Goal: Task Accomplishment & Management: Use online tool/utility

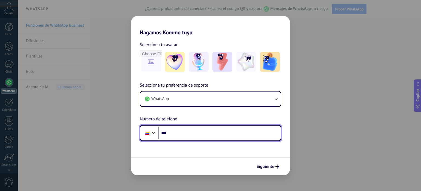
click at [207, 132] on input "***" at bounding box center [219, 132] width 122 height 13
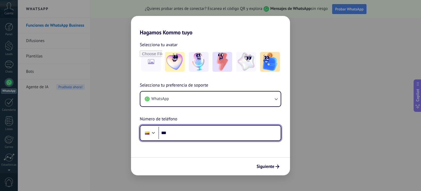
click at [198, 127] on input "***" at bounding box center [219, 132] width 122 height 13
type input "**********"
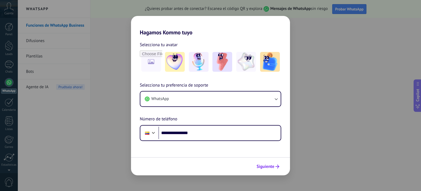
click at [269, 166] on span "Siguiente" at bounding box center [266, 166] width 18 height 4
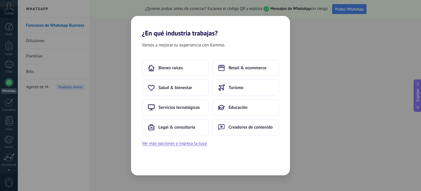
click at [336, 38] on div "¿En qué industria trabajas? Vamos a mejorar tu experiencia con Kommo. Bienes ra…" at bounding box center [210, 95] width 421 height 191
click at [257, 67] on span "Retail & ecommerce" at bounding box center [248, 67] width 38 height 5
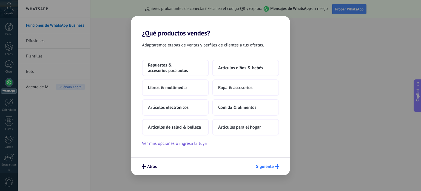
click at [260, 166] on span "Siguiente" at bounding box center [265, 166] width 18 height 4
click at [240, 85] on span "Ropa & accesorios" at bounding box center [235, 87] width 34 height 5
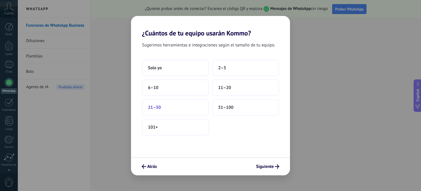
click at [174, 107] on button "21–50" at bounding box center [175, 107] width 67 height 16
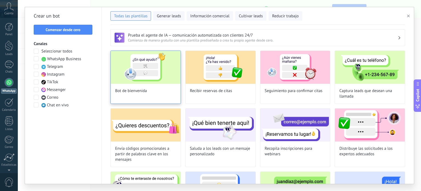
click at [145, 66] on img at bounding box center [146, 67] width 70 height 33
type input "**********"
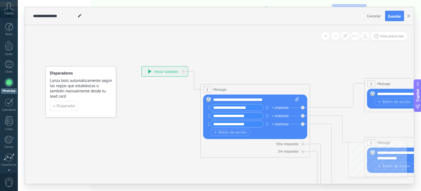
click at [165, 72] on div "**********" at bounding box center [165, 71] width 46 height 10
click at [400, 13] on button "Guardar" at bounding box center [394, 16] width 19 height 10
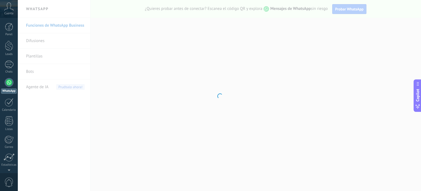
scroll to position [37, 0]
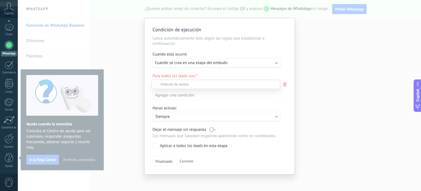
click at [0, 0] on label "Cualificado" at bounding box center [0, 0] width 0 height 0
click at [275, 116] on div "Leads Entrantes Nueva consulta Cualificado Cotización enviada Pedido creado Ped…" at bounding box center [216, 135] width 129 height 110
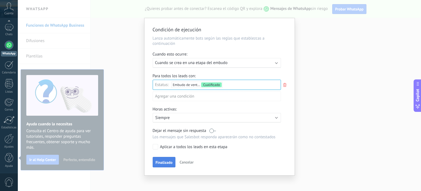
click at [163, 162] on span "Finalizado" at bounding box center [164, 162] width 17 height 4
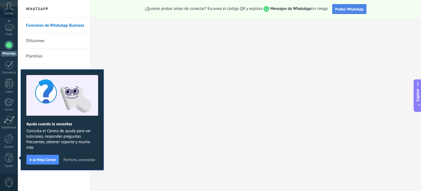
click at [353, 8] on span "Probar WhatsApp" at bounding box center [349, 9] width 29 height 5
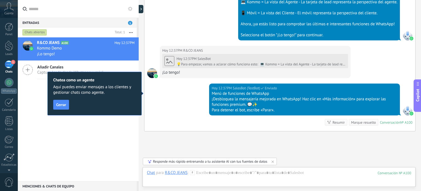
scroll to position [247, 0]
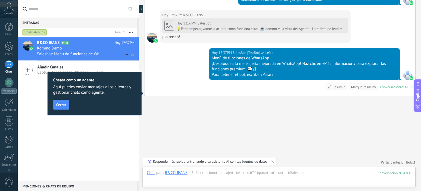
click at [91, 46] on div "Kommo Demo" at bounding box center [86, 48] width 98 height 5
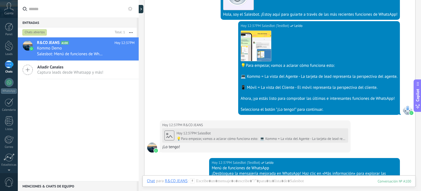
scroll to position [164, 0]
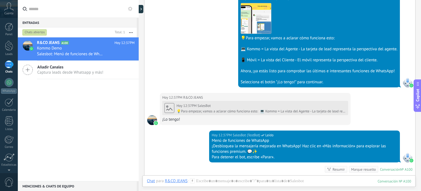
click at [151, 119] on div at bounding box center [152, 120] width 10 height 10
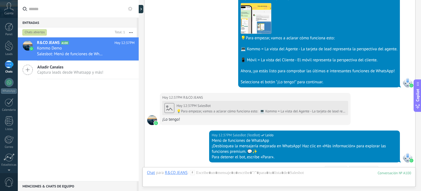
scroll to position [247, 0]
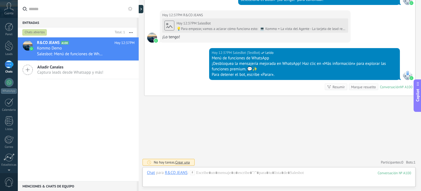
click at [394, 85] on div "Conversación" at bounding box center [390, 86] width 20 height 5
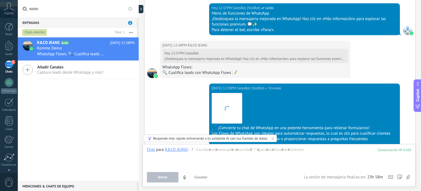
scroll to position [366, 0]
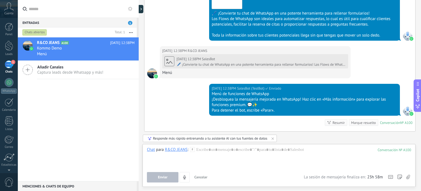
scroll to position [441, 0]
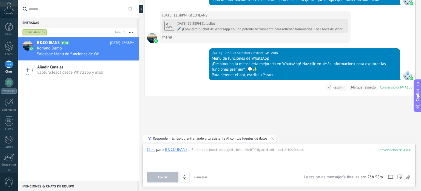
click at [48, 68] on span "Añadir Canales" at bounding box center [70, 66] width 66 height 5
click at [74, 48] on div "Kommo Demo" at bounding box center [86, 48] width 98 height 5
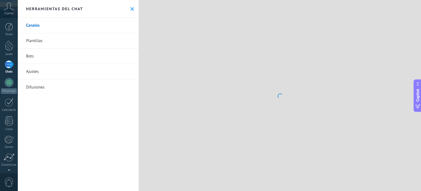
scroll to position [417, 0]
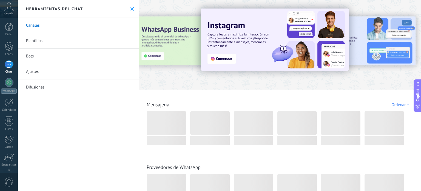
click at [179, 80] on div at bounding box center [280, 43] width 282 height 79
click at [152, 55] on div at bounding box center [146, 44] width 120 height 49
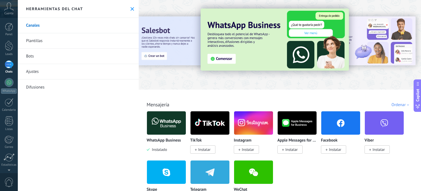
click at [245, 37] on img at bounding box center [275, 39] width 148 height 62
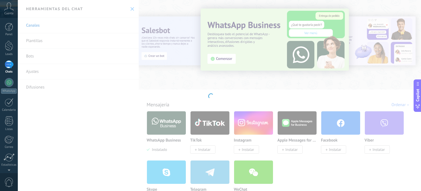
click at [36, 38] on div at bounding box center [210, 95] width 421 height 191
click at [10, 49] on div at bounding box center [9, 46] width 8 height 10
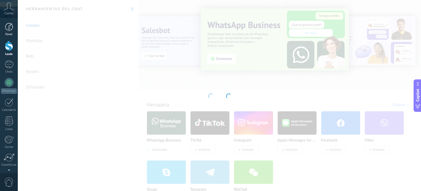
click at [8, 27] on div at bounding box center [9, 27] width 8 height 8
click at [9, 8] on icon at bounding box center [9, 6] width 10 height 8
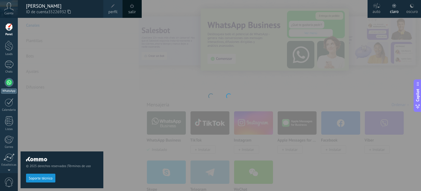
click at [7, 82] on div at bounding box center [9, 82] width 9 height 9
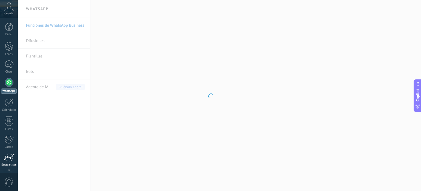
click at [12, 159] on div at bounding box center [9, 157] width 11 height 8
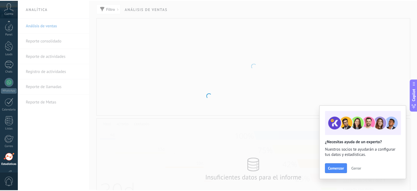
scroll to position [37, 0]
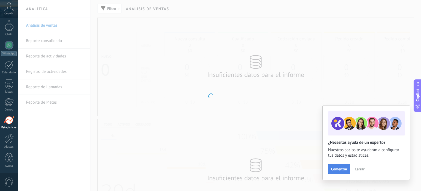
click at [339, 169] on span "Comenzar" at bounding box center [339, 169] width 16 height 4
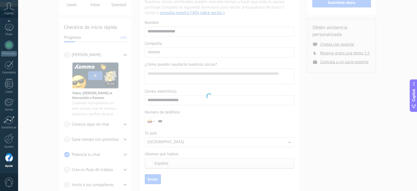
scroll to position [85, 0]
